Goal: Transaction & Acquisition: Book appointment/travel/reservation

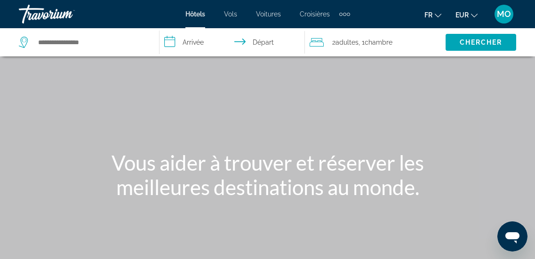
click at [77, 45] on div "Search widget" at bounding box center [84, 42] width 131 height 28
click at [69, 41] on input "Search hotel destination" at bounding box center [91, 42] width 108 height 14
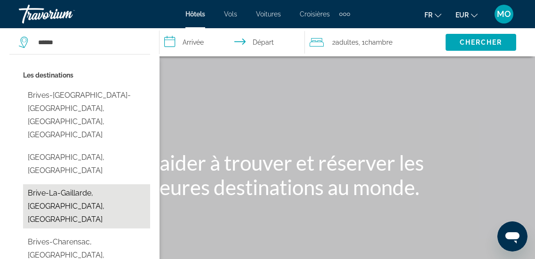
click at [76, 185] on button "Brive-La-Gaillarde, [GEOGRAPHIC_DATA], [GEOGRAPHIC_DATA]" at bounding box center [86, 207] width 127 height 44
type input "**********"
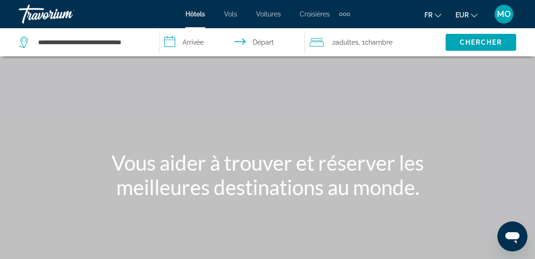
click at [200, 39] on input "**********" at bounding box center [234, 43] width 149 height 31
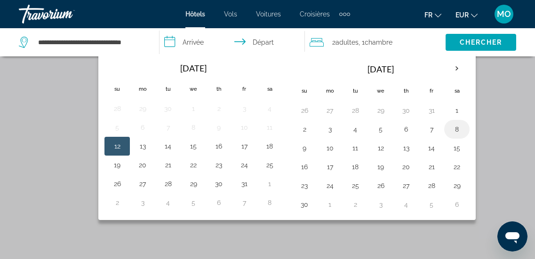
click at [459, 130] on button "8" at bounding box center [457, 129] width 15 height 13
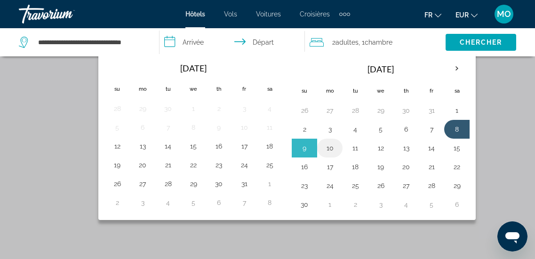
click at [327, 147] on button "10" at bounding box center [330, 148] width 15 height 13
type input "**********"
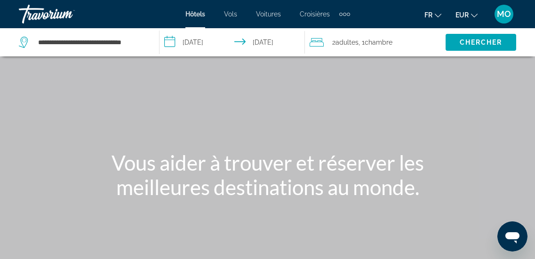
click at [352, 40] on span "Adultes" at bounding box center [347, 43] width 23 height 8
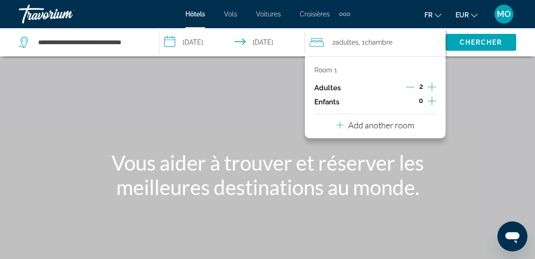
click at [414, 83] on icon "Decrement adults" at bounding box center [410, 87] width 8 height 8
click at [381, 124] on p "Add another room" at bounding box center [381, 125] width 66 height 10
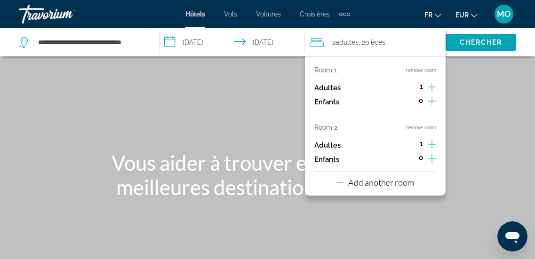
click at [387, 181] on p "Add another room" at bounding box center [381, 183] width 66 height 10
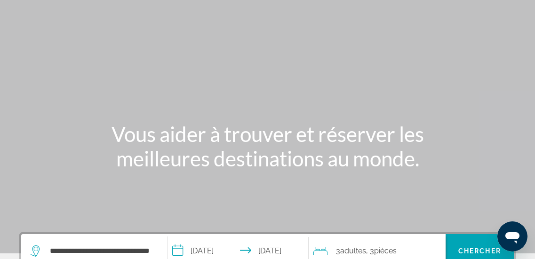
scroll to position [94, 0]
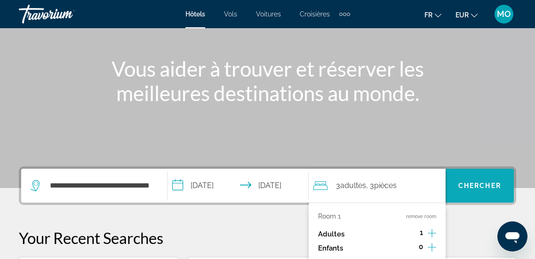
click at [484, 185] on span "Chercher" at bounding box center [480, 186] width 43 height 8
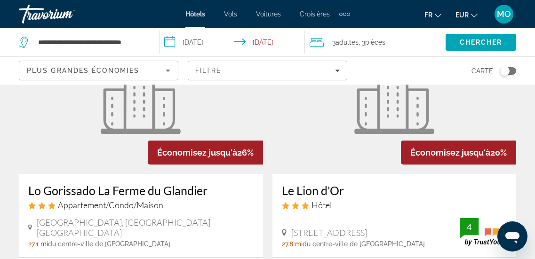
scroll to position [141, 0]
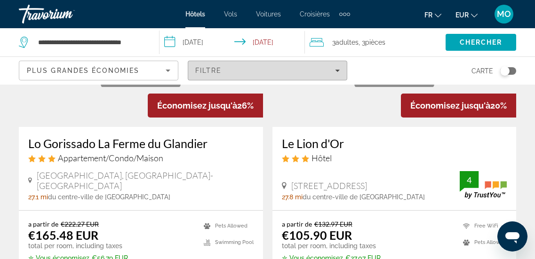
click at [337, 69] on icon "Filters" at bounding box center [337, 70] width 5 height 5
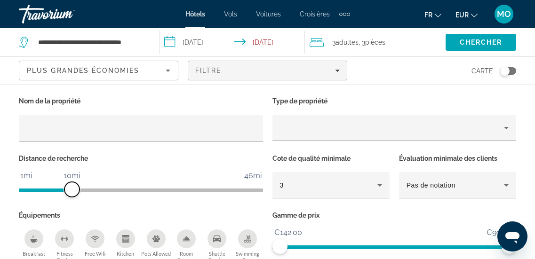
drag, startPoint x: 172, startPoint y: 189, endPoint x: 73, endPoint y: 182, distance: 99.6
click at [73, 182] on span "ngx-slider" at bounding box center [72, 189] width 15 height 15
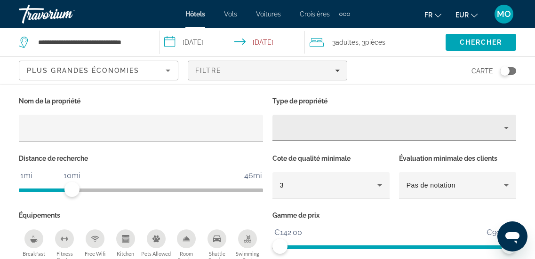
click at [511, 127] on icon "Property type" at bounding box center [506, 127] width 11 height 11
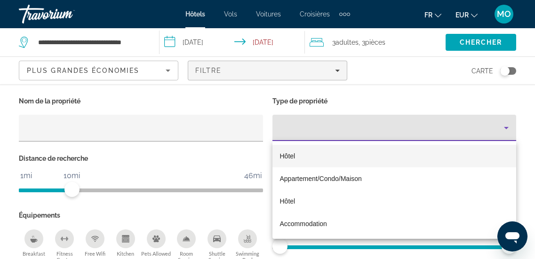
click at [323, 155] on mat-option "Hôtel" at bounding box center [395, 156] width 244 height 23
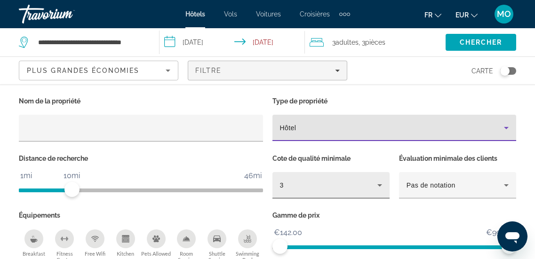
scroll to position [373, 0]
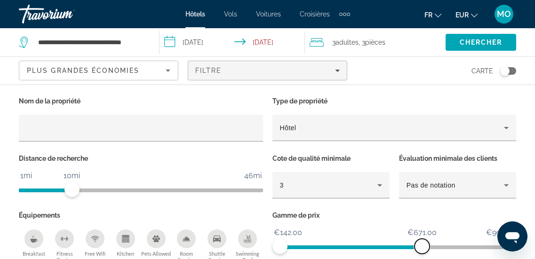
drag, startPoint x: 510, startPoint y: 252, endPoint x: 422, endPoint y: 253, distance: 87.6
click at [422, 253] on span "ngx-slider-max" at bounding box center [422, 246] width 15 height 15
drag, startPoint x: 423, startPoint y: 251, endPoint x: 357, endPoint y: 228, distance: 69.5
click at [357, 246] on ngx-slider "€142.00 €995.50 €142.00 €429.00 €142.00 - €294.00" at bounding box center [395, 247] width 244 height 2
click at [313, 224] on div "Gamme de prix €142.00 €995.50 €142.00 €429.00 €142.00 - €294.00" at bounding box center [395, 236] width 254 height 55
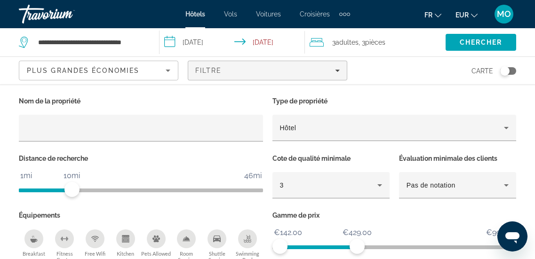
click at [503, 69] on div "Toggle map" at bounding box center [505, 70] width 9 height 9
click at [480, 42] on span "Chercher" at bounding box center [481, 43] width 43 height 8
click at [473, 42] on span "Chercher" at bounding box center [481, 43] width 43 height 8
click at [509, 71] on div "Toggle map" at bounding box center [511, 70] width 9 height 9
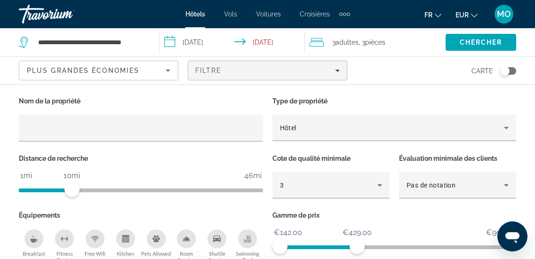
scroll to position [373, 0]
click at [355, 243] on span "ngx-slider-max" at bounding box center [357, 246] width 15 height 15
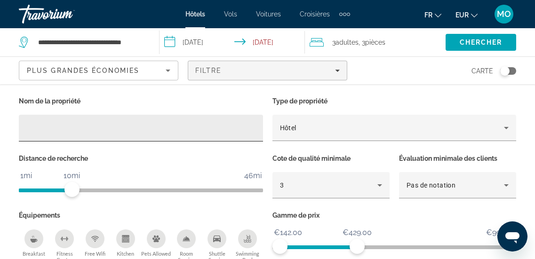
click at [62, 118] on div "Hotel Filters" at bounding box center [140, 128] width 229 height 27
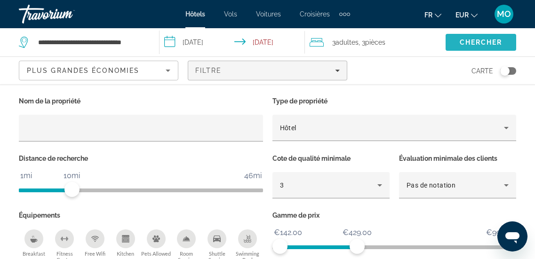
click at [496, 39] on span "Chercher" at bounding box center [481, 43] width 43 height 8
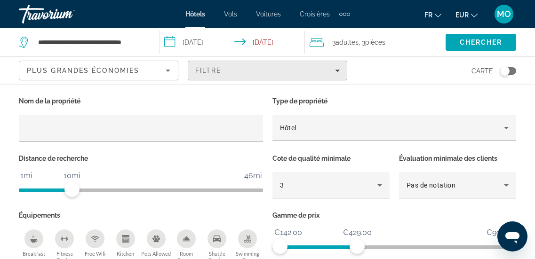
click at [339, 73] on icon "Filters" at bounding box center [337, 70] width 5 height 5
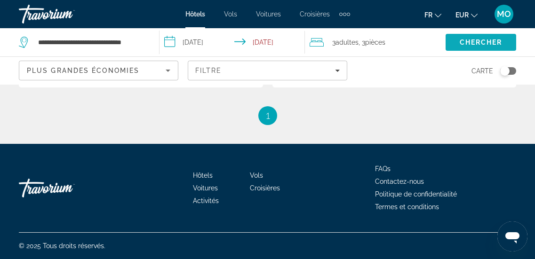
click at [460, 44] on span "Chercher" at bounding box center [481, 43] width 43 height 8
click at [510, 70] on div "Toggle map" at bounding box center [509, 71] width 16 height 8
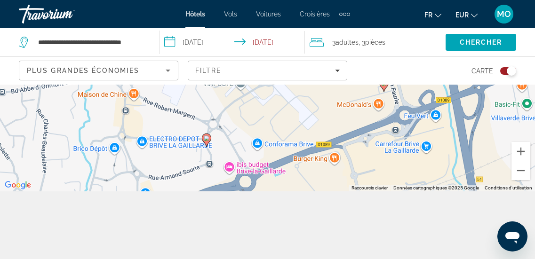
scroll to position [85, 0]
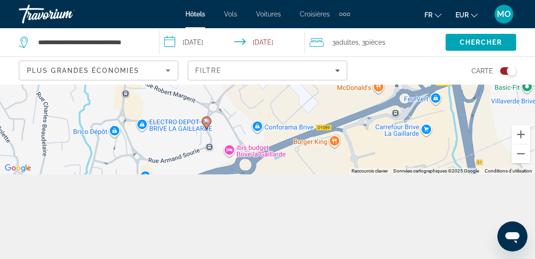
click at [512, 69] on div "Toggle map" at bounding box center [511, 70] width 9 height 9
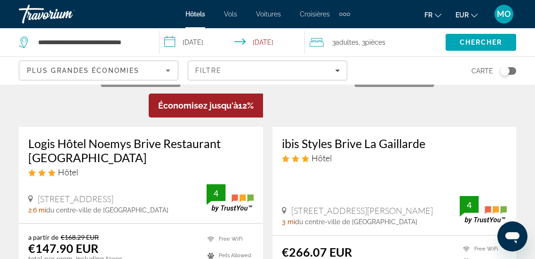
scroll to position [188, 0]
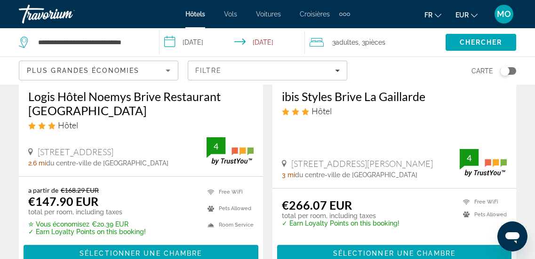
click at [319, 95] on h3 "ibis Styles Brive La Gaillarde" at bounding box center [395, 96] width 226 height 14
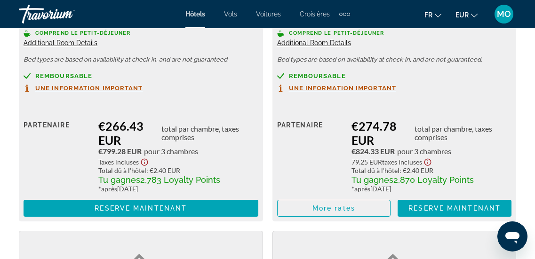
scroll to position [1648, 0]
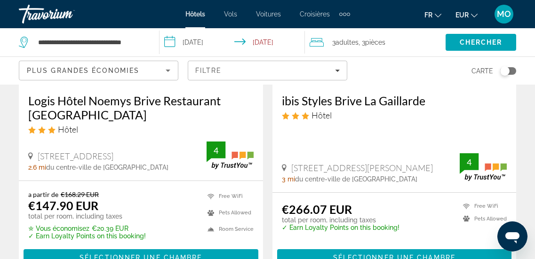
scroll to position [231, 0]
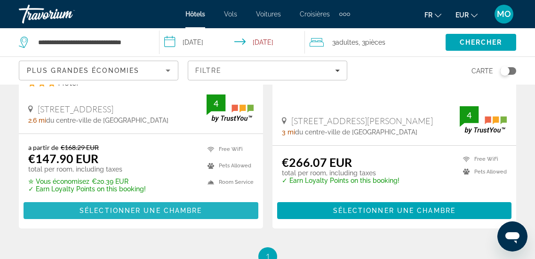
click at [141, 207] on span "Sélectionner une chambre" at bounding box center [141, 211] width 122 height 8
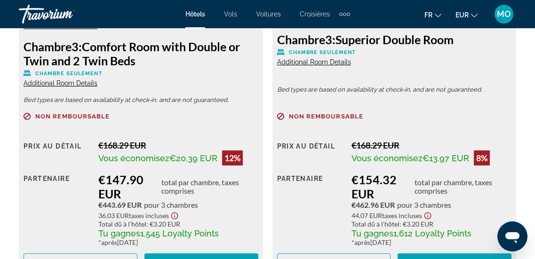
scroll to position [1648, 0]
